Goal: Find specific page/section: Find specific page/section

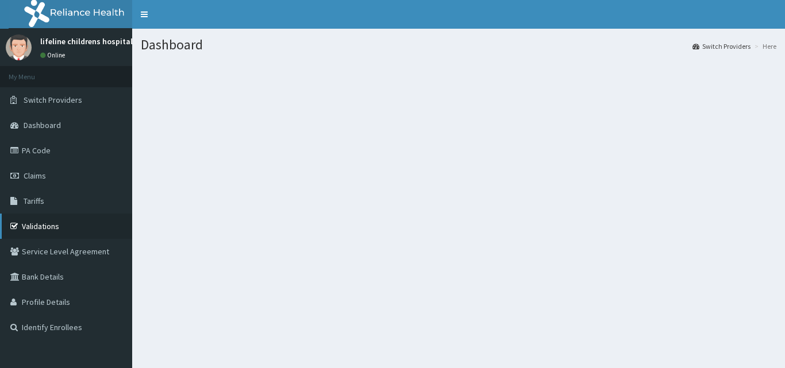
click at [59, 229] on link "Validations" at bounding box center [66, 226] width 132 height 25
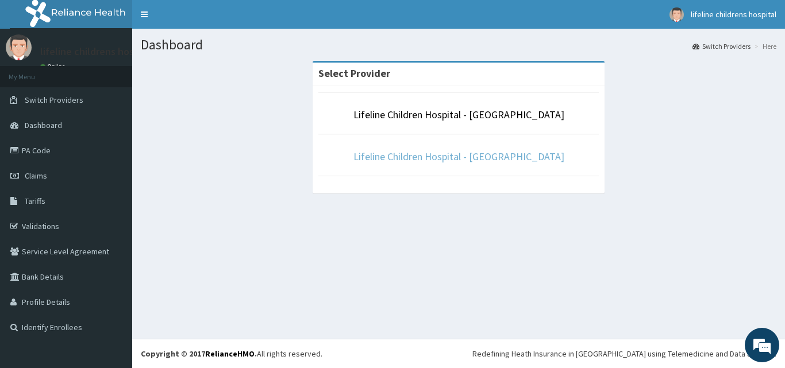
click at [462, 161] on link "Lifeline Children Hospital - [GEOGRAPHIC_DATA]" at bounding box center [458, 156] width 211 height 13
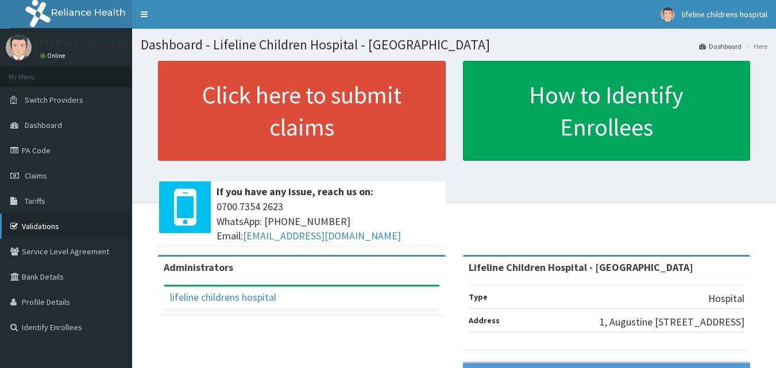
click at [41, 228] on link "Validations" at bounding box center [66, 226] width 132 height 25
